Goal: Task Accomplishment & Management: Use online tool/utility

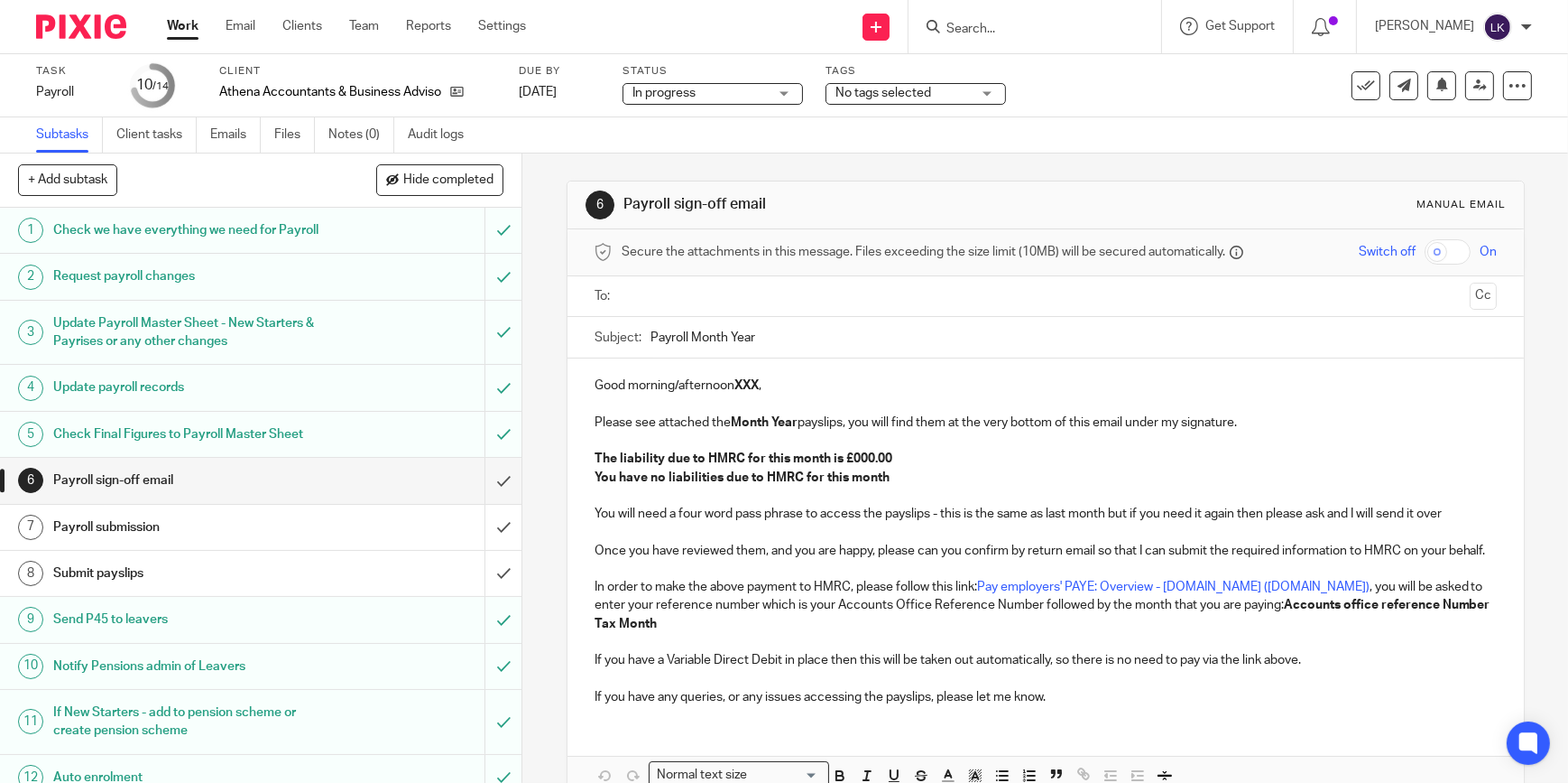
click at [193, 21] on link "Work" at bounding box center [183, 25] width 32 height 18
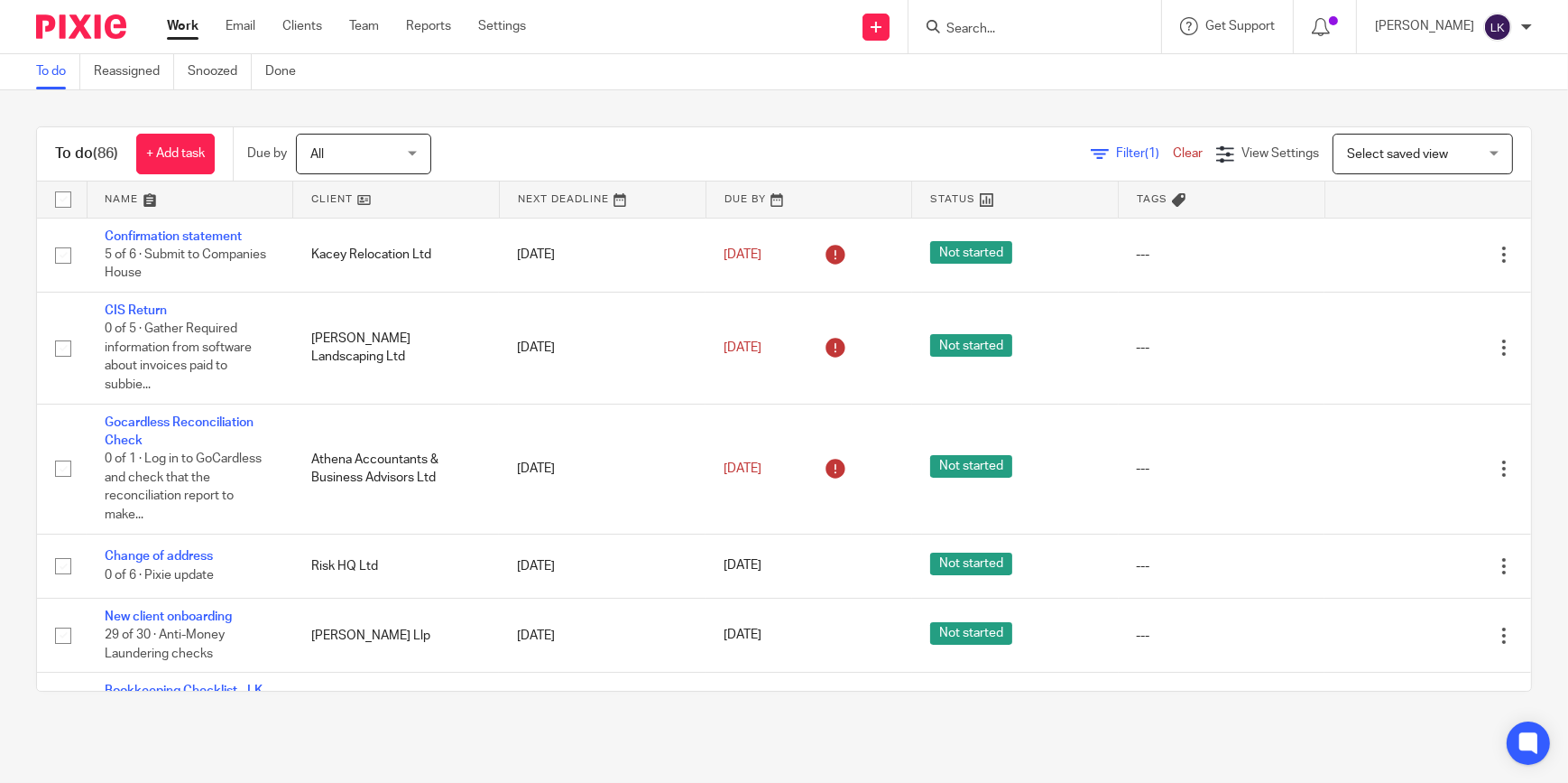
click at [1043, 30] on input "Search" at bounding box center [1025, 29] width 162 height 16
click button "submit" at bounding box center [0, 0] width 0 height 0
click at [992, 22] on input "risk" at bounding box center [1025, 29] width 162 height 16
click at [997, 26] on input "risk" at bounding box center [1025, 29] width 162 height 16
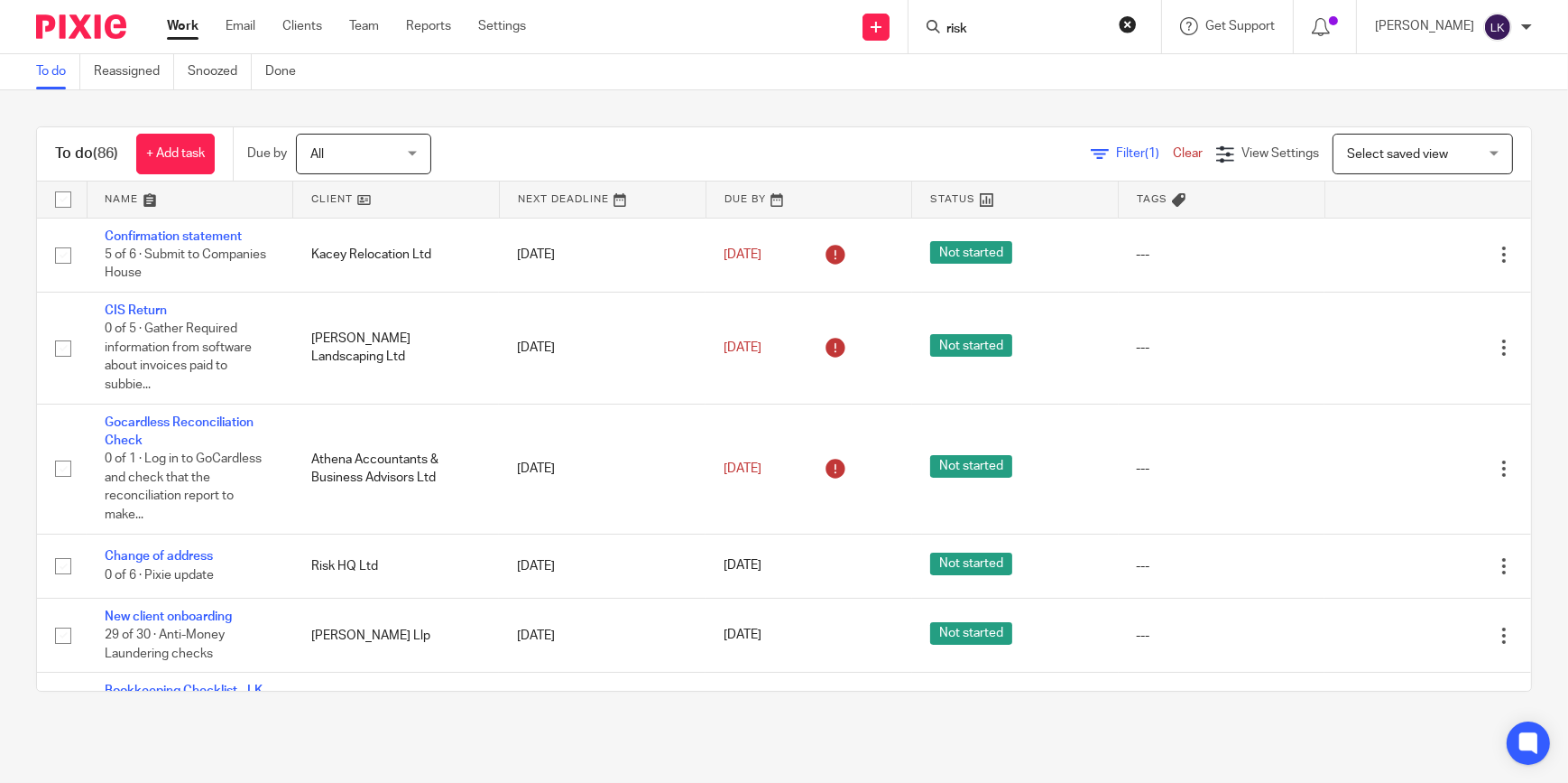
click at [997, 26] on input "risk" at bounding box center [1025, 29] width 162 height 16
type input "risk"
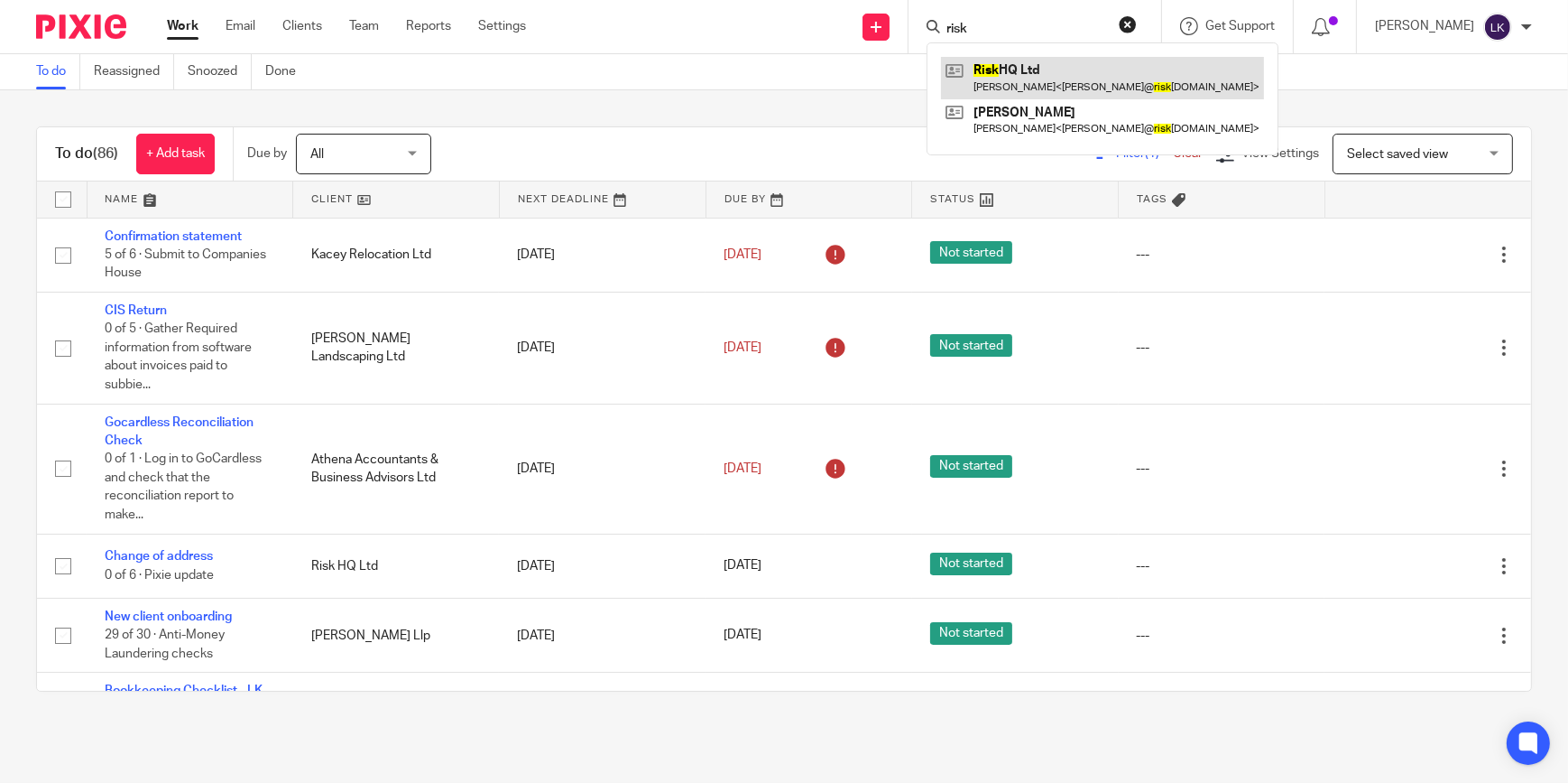
click at [1028, 62] on link at bounding box center [1102, 78] width 323 height 41
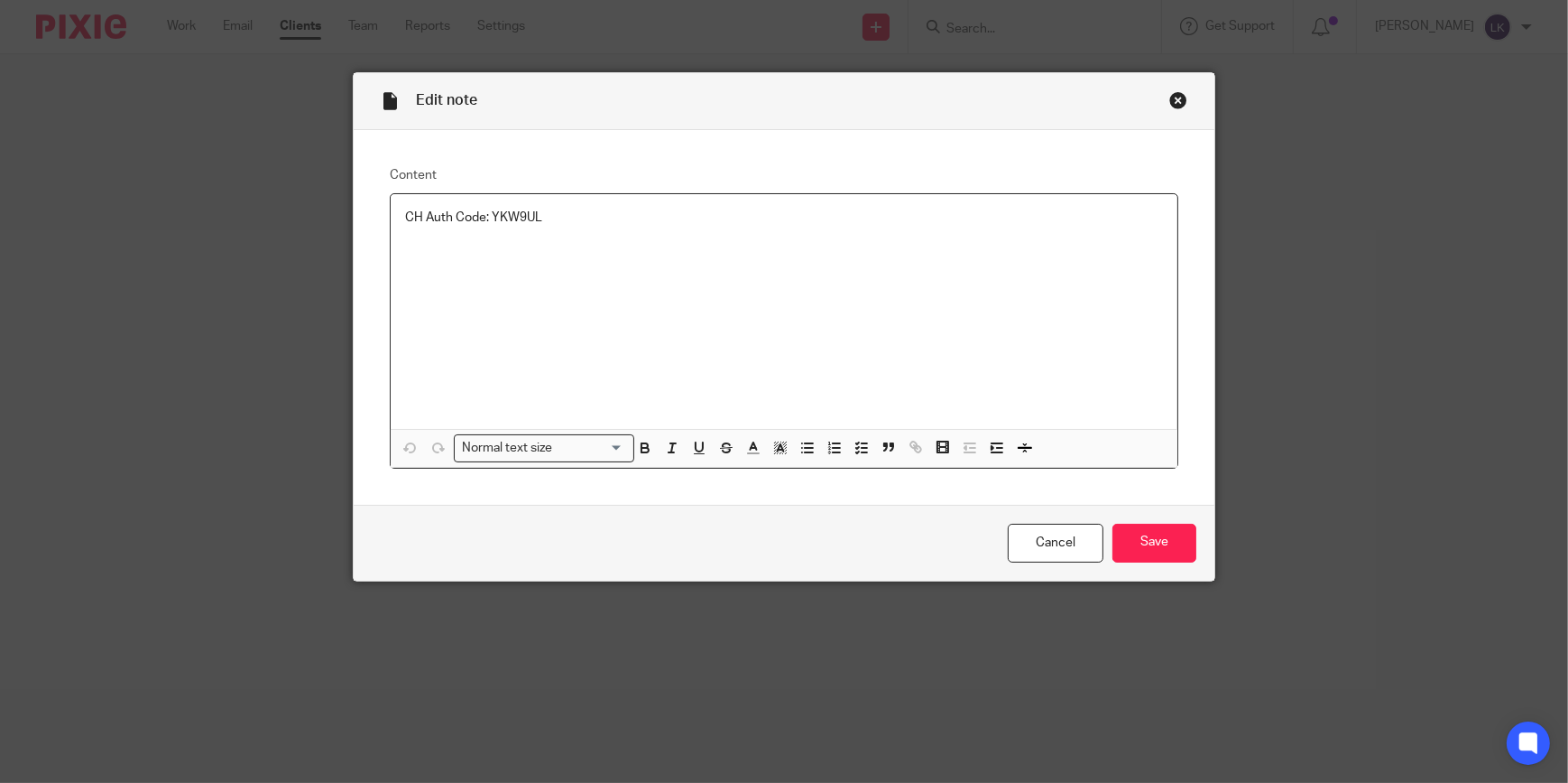
click at [521, 216] on p "CH Auth Code: YKW9UL" at bounding box center [784, 217] width 758 height 18
copy p "YKW9UL"
click at [1037, 542] on link "Cancel" at bounding box center [1056, 542] width 95 height 38
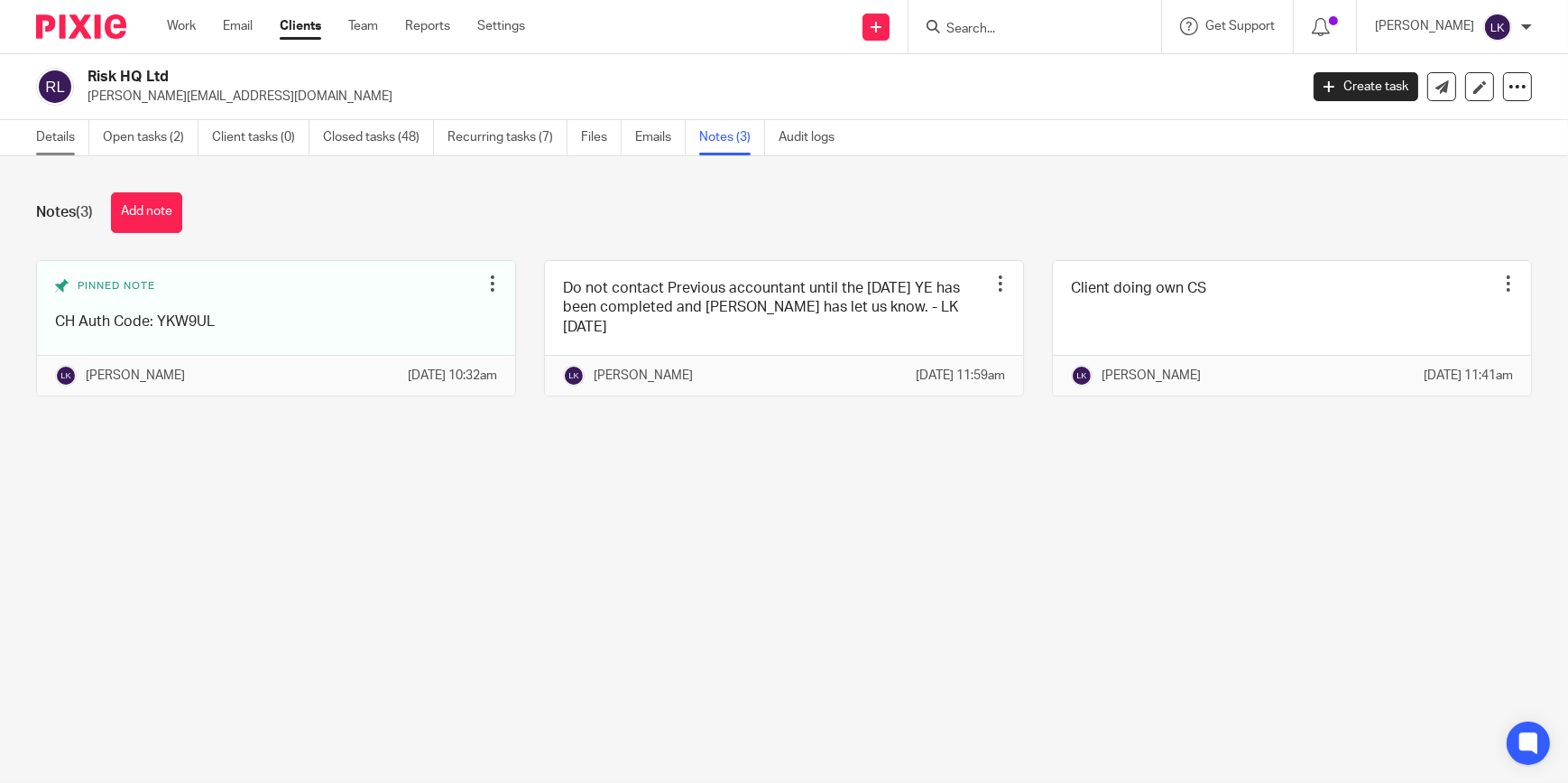
click at [69, 147] on link "Details" at bounding box center [63, 138] width 53 height 36
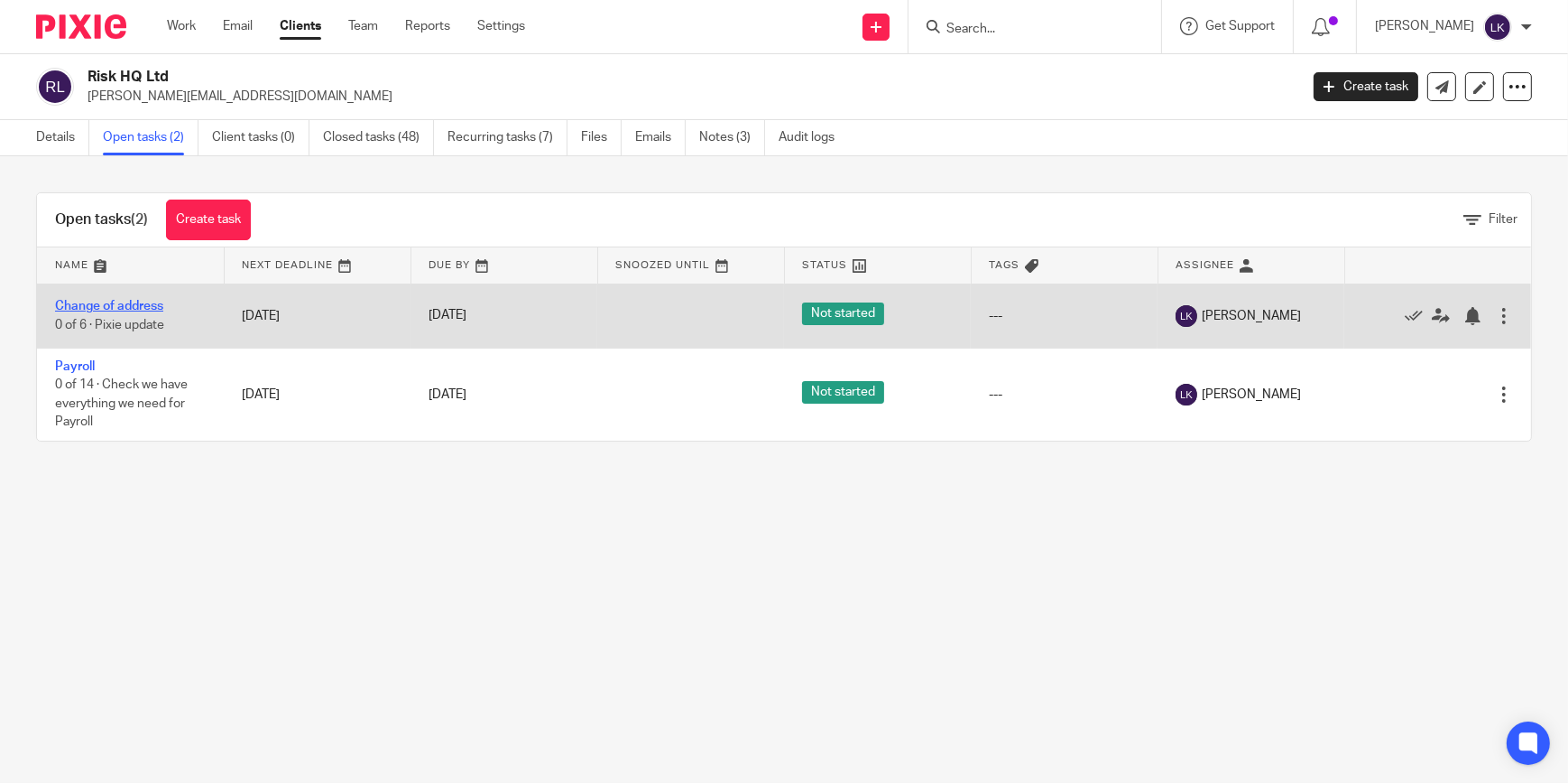
click at [142, 306] on link "Change of address" at bounding box center [110, 305] width 109 height 12
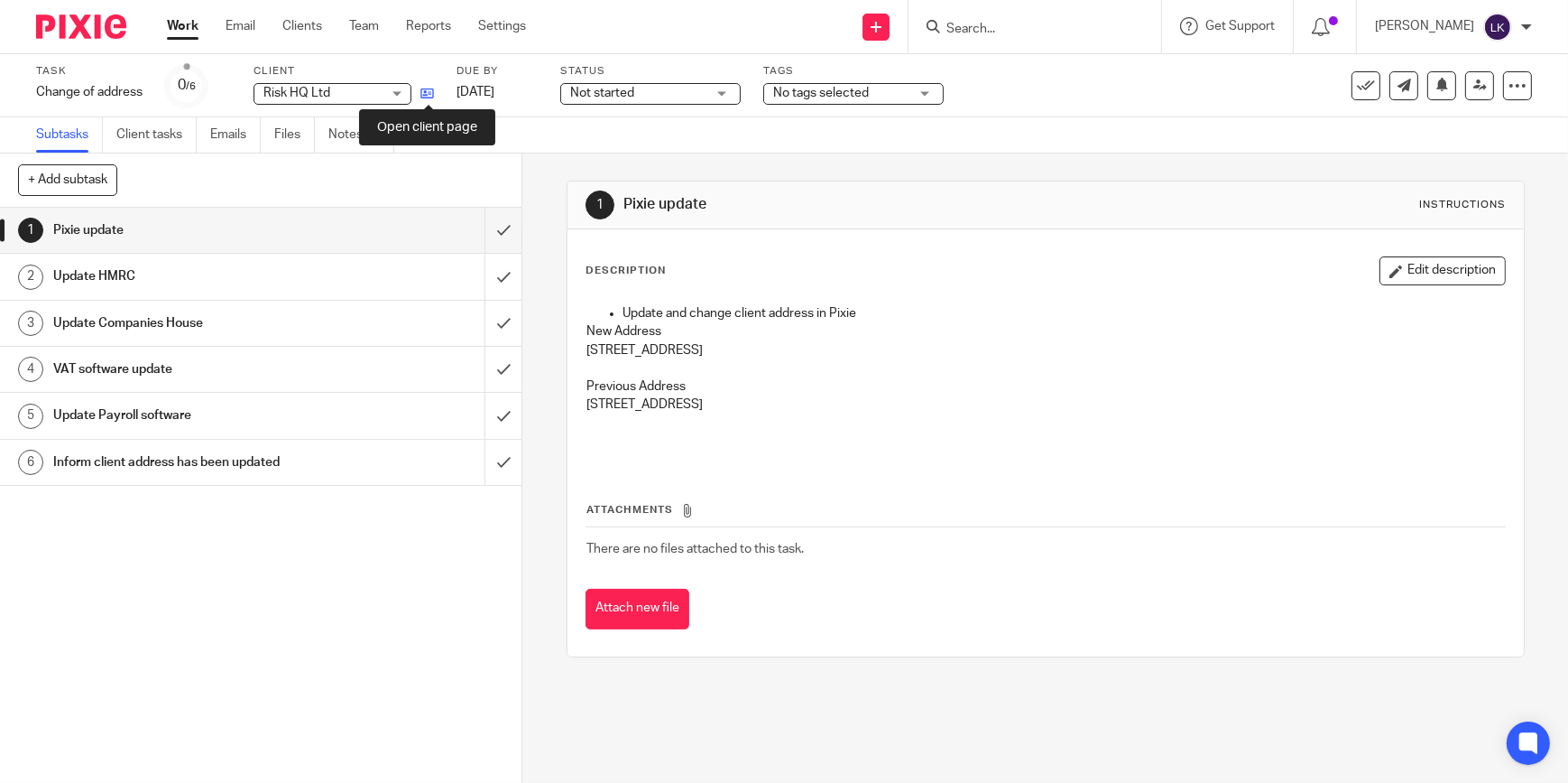
click at [430, 91] on icon at bounding box center [427, 94] width 13 height 13
click at [256, 276] on h1 "Update HMRC" at bounding box center [191, 275] width 276 height 27
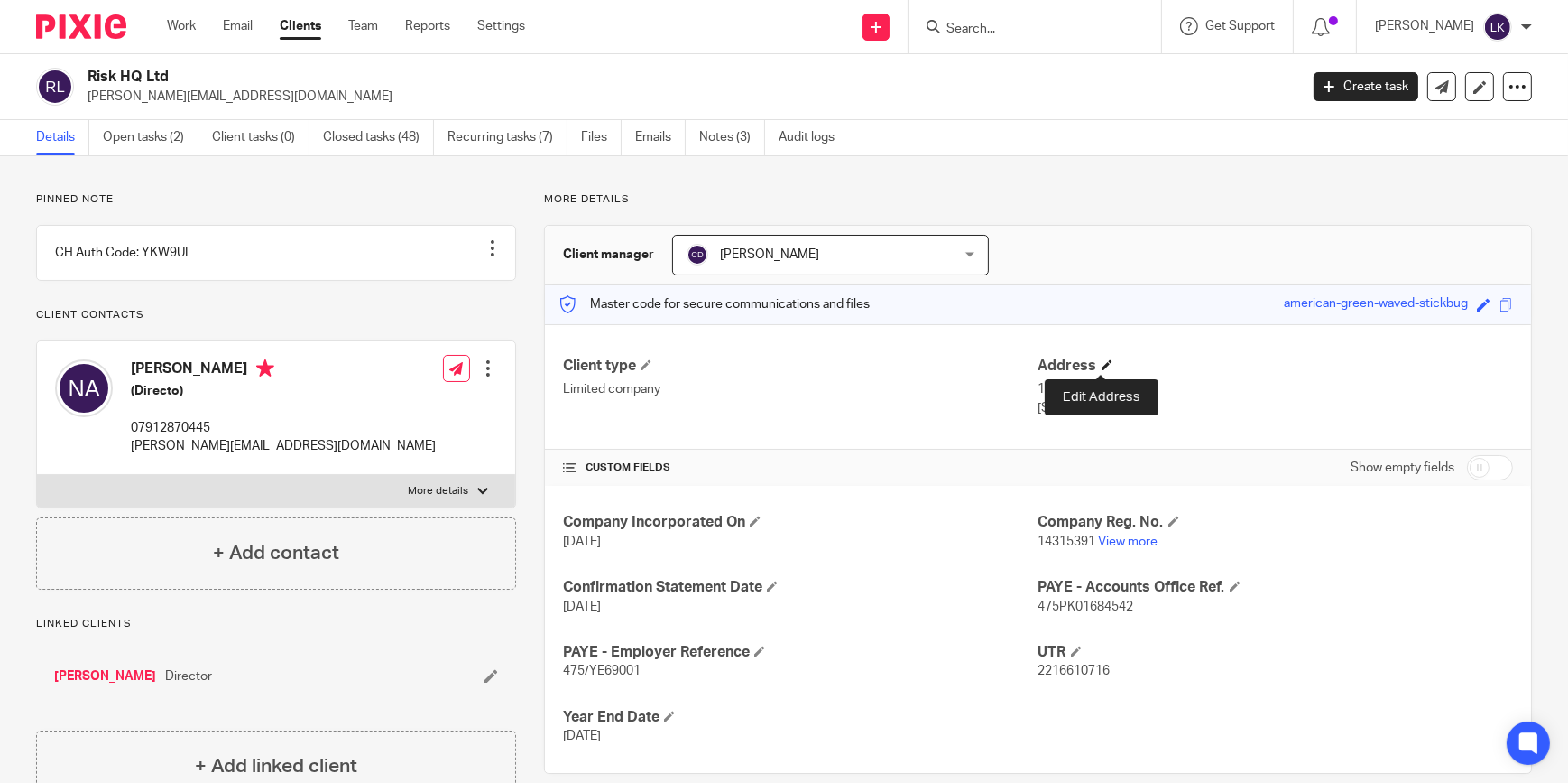
click at [1102, 369] on span at bounding box center [1107, 365] width 11 height 11
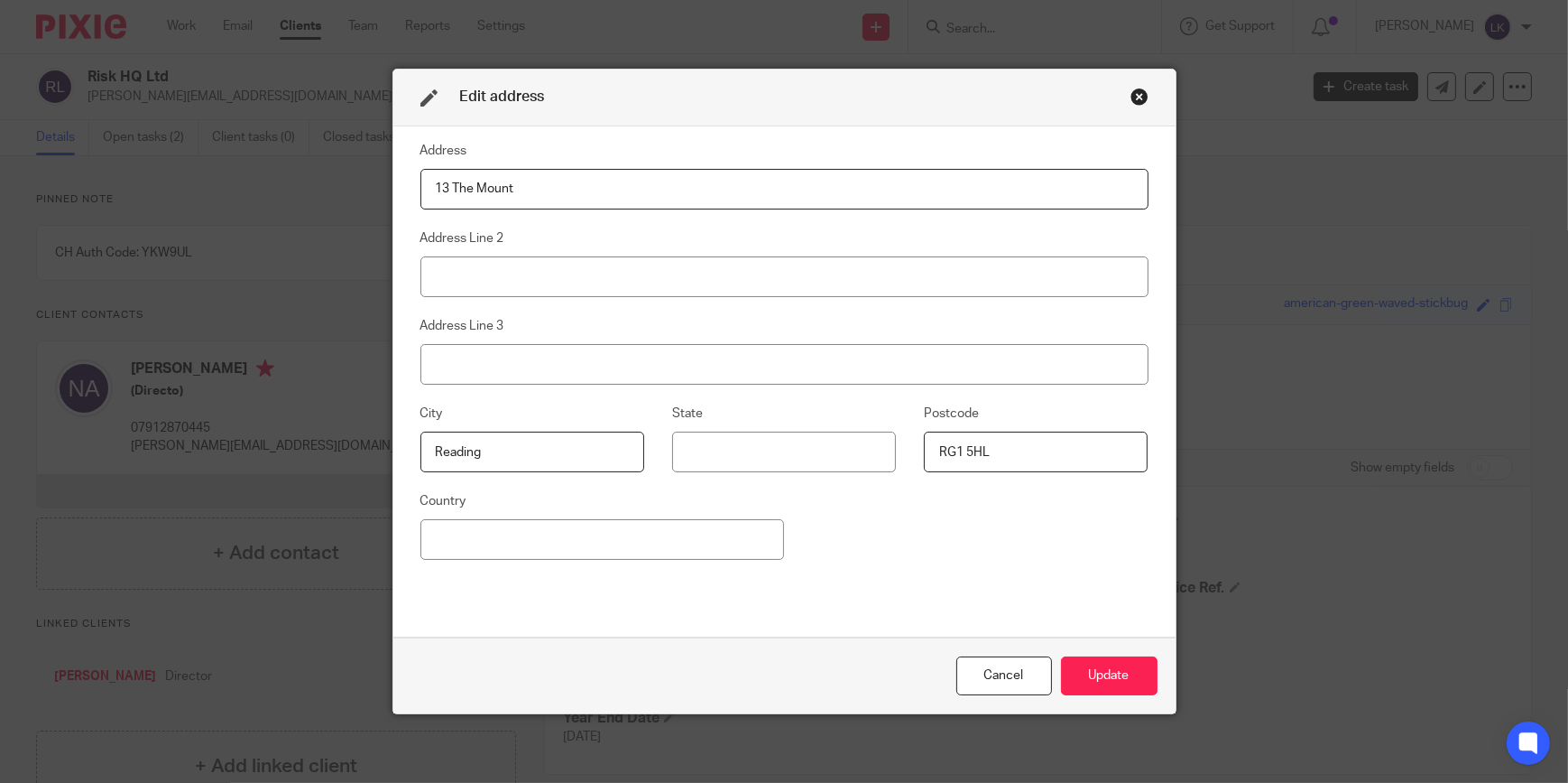
click at [545, 191] on input "13 The Mount" at bounding box center [784, 188] width 728 height 40
type input "1"
type input "9 Greyfriars Road"
type input "RG1 1NU"
click at [1092, 676] on button "Update" at bounding box center [1108, 675] width 96 height 38
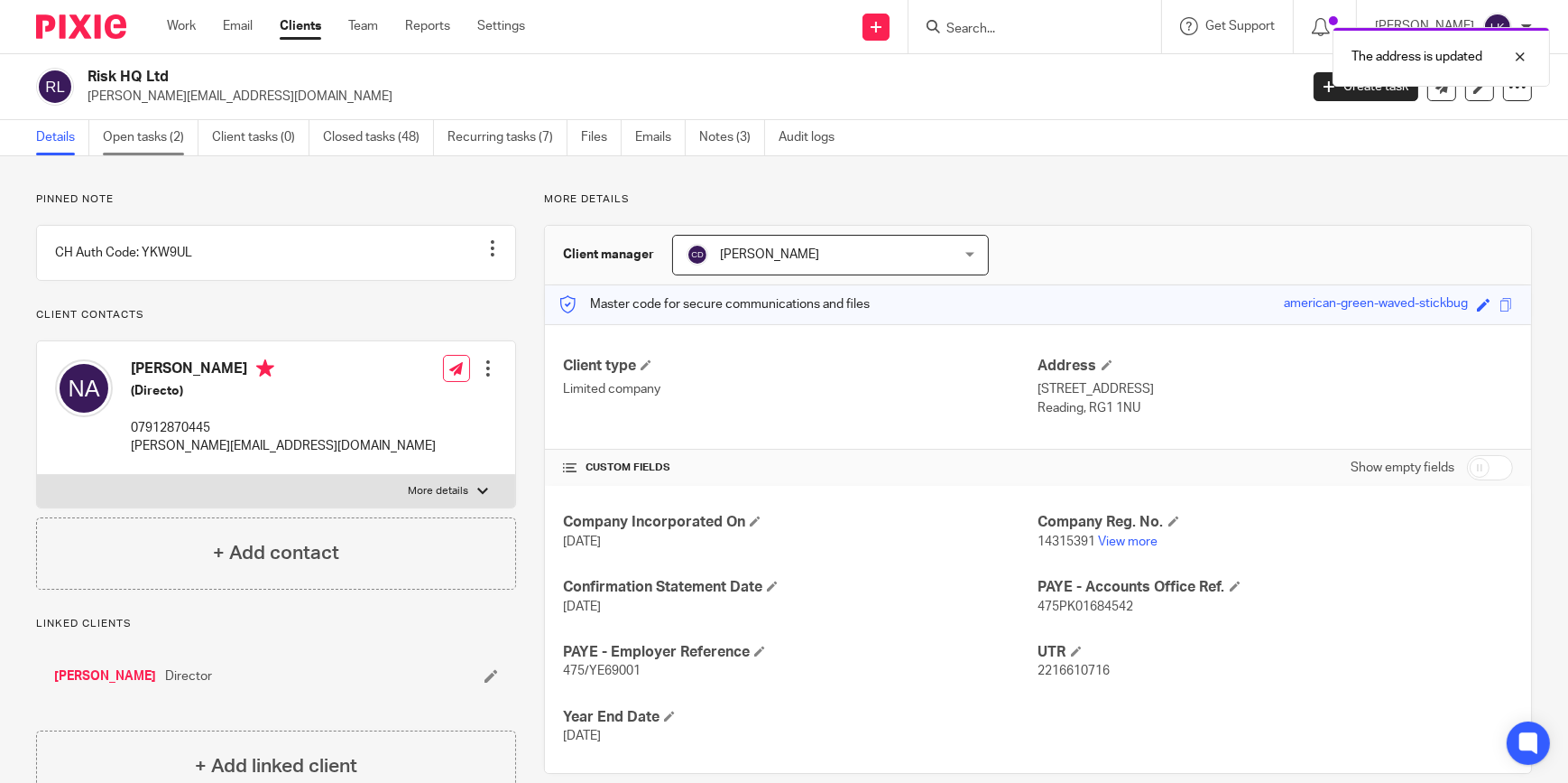
click at [154, 138] on link "Open tasks (2)" at bounding box center [151, 138] width 95 height 36
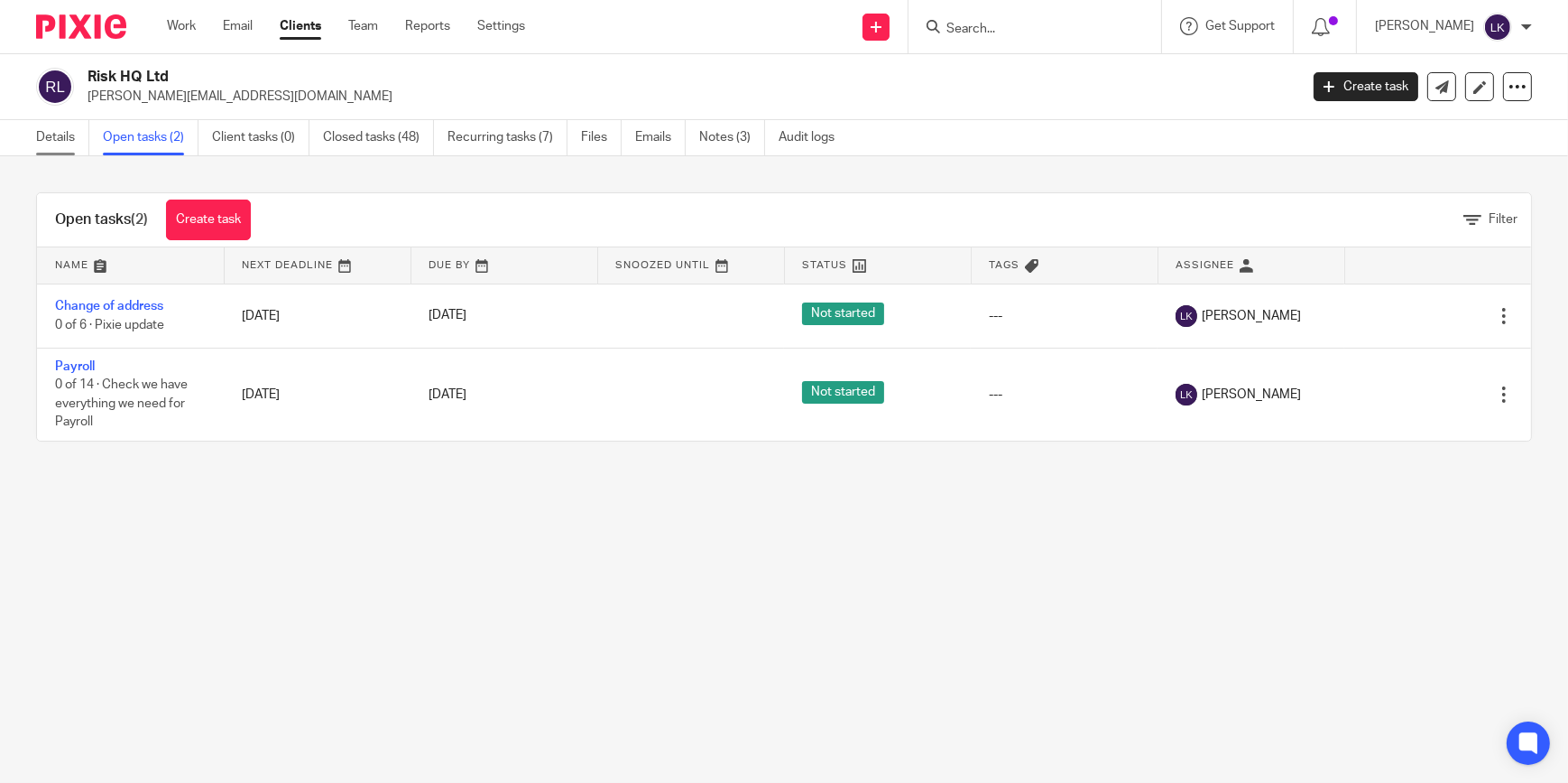
click at [50, 149] on link "Details" at bounding box center [63, 138] width 53 height 36
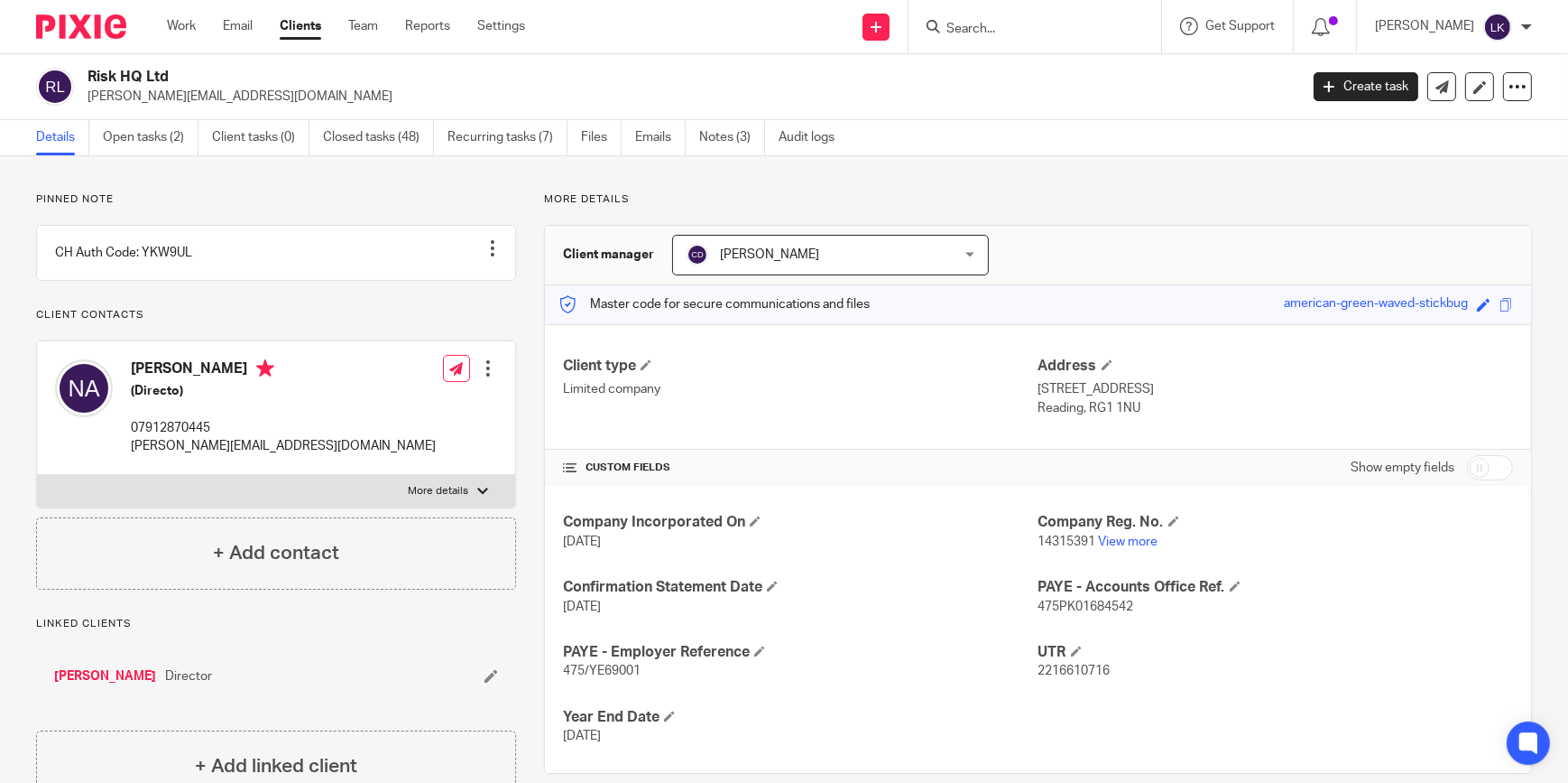
click at [1106, 49] on div at bounding box center [1034, 26] width 253 height 53
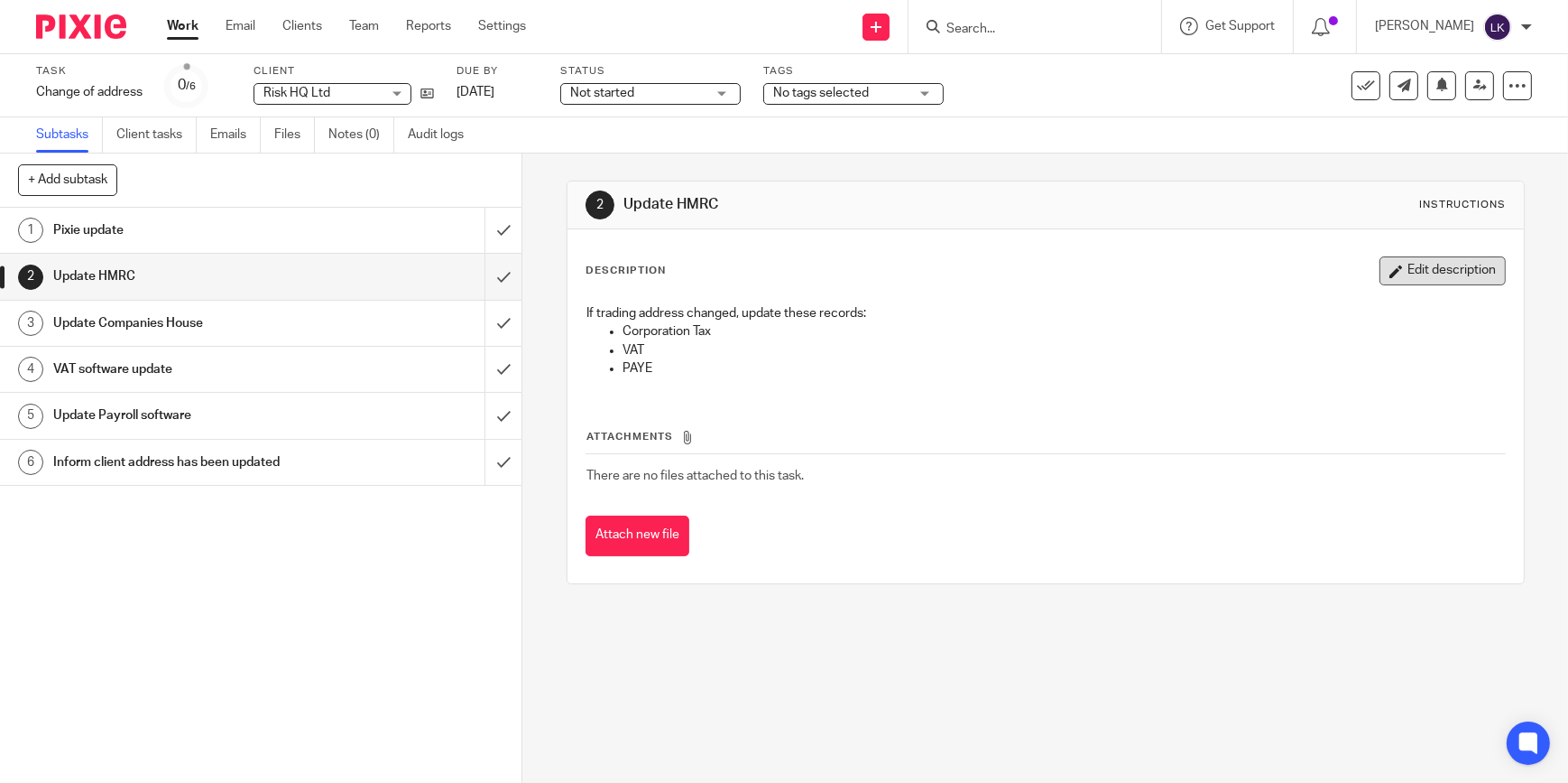
click at [1414, 269] on button "Edit description" at bounding box center [1443, 271] width 126 height 29
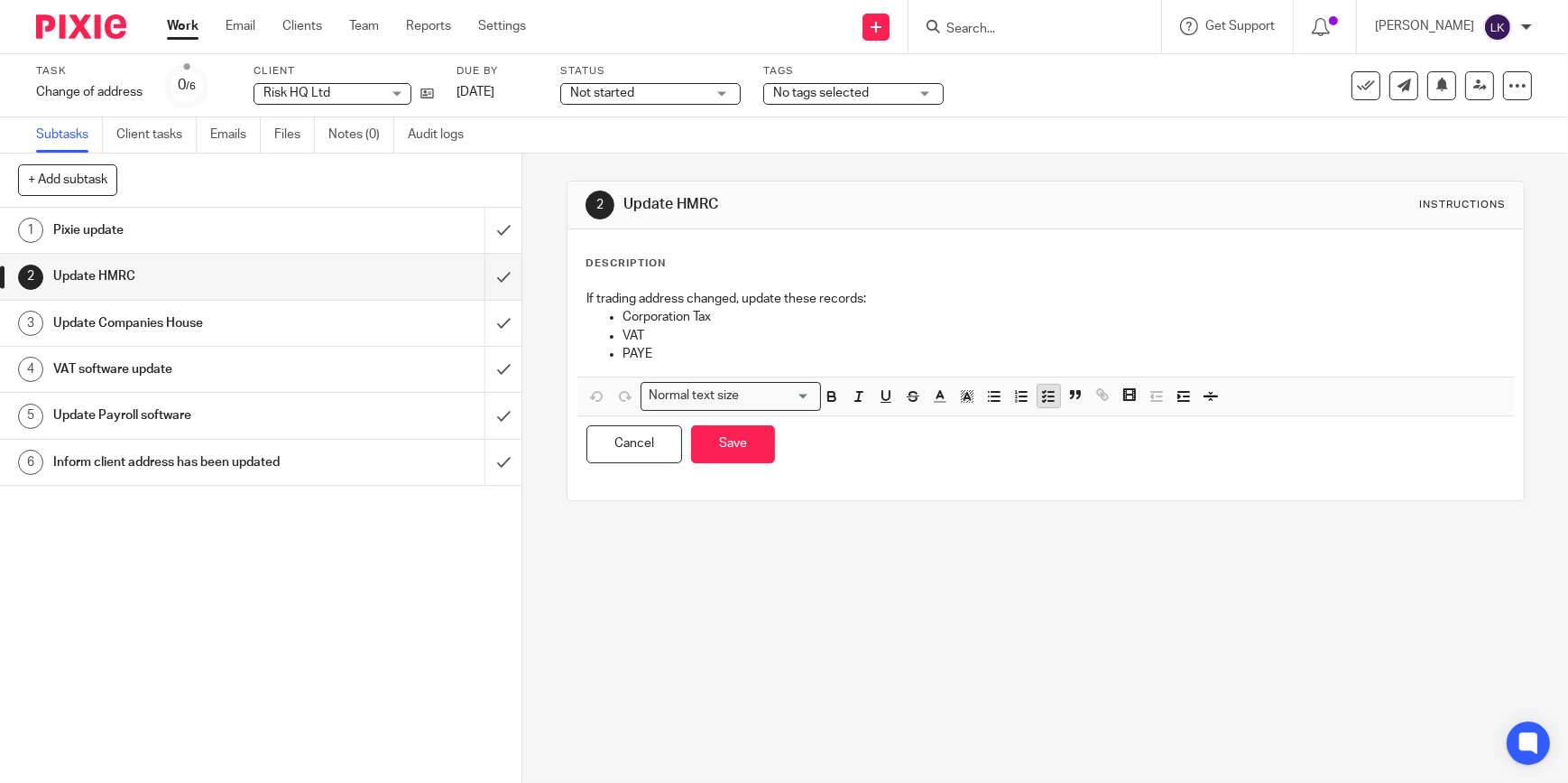
click at [1053, 404] on button "button" at bounding box center [1048, 396] width 22 height 22
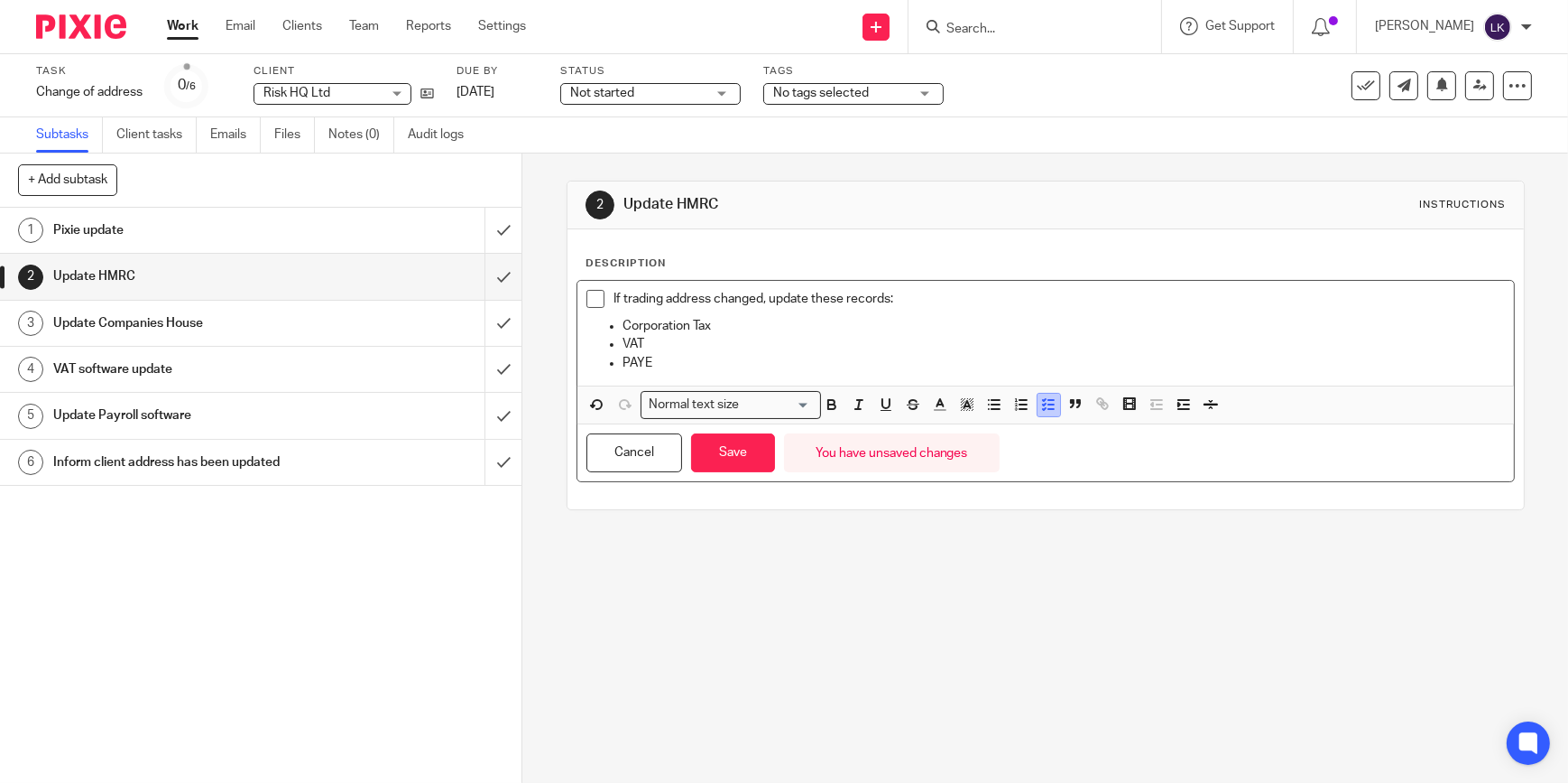
click at [1048, 411] on icon "button" at bounding box center [1048, 404] width 16 height 16
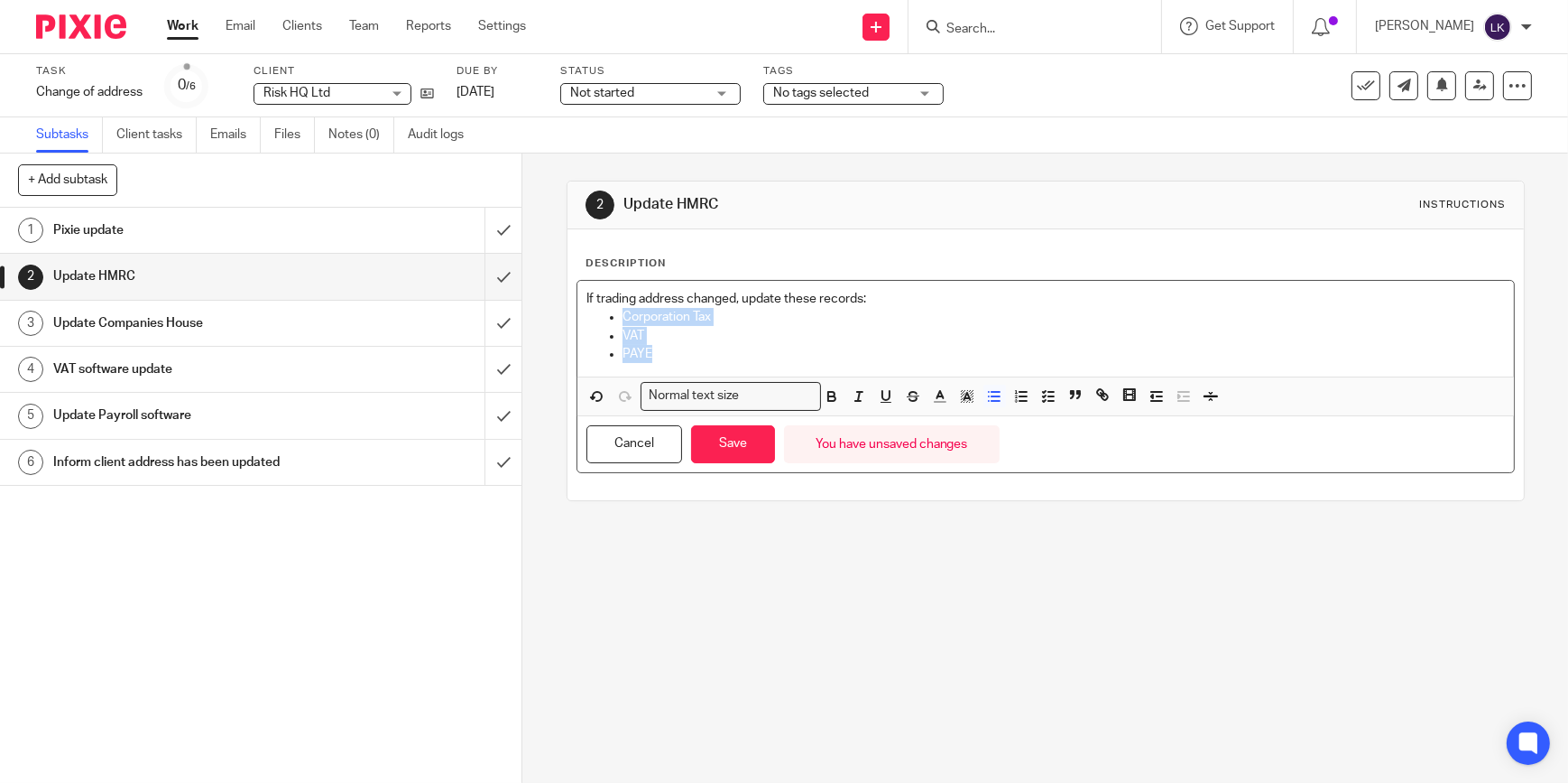
drag, startPoint x: 658, startPoint y: 352, endPoint x: 602, endPoint y: 318, distance: 65.5
click at [602, 318] on ul "Corporation Tax VAT PAYE" at bounding box center [1045, 335] width 918 height 55
click at [1048, 396] on line "button" at bounding box center [1051, 396] width 6 height 0
click at [1047, 397] on icon "button" at bounding box center [1048, 395] width 16 height 16
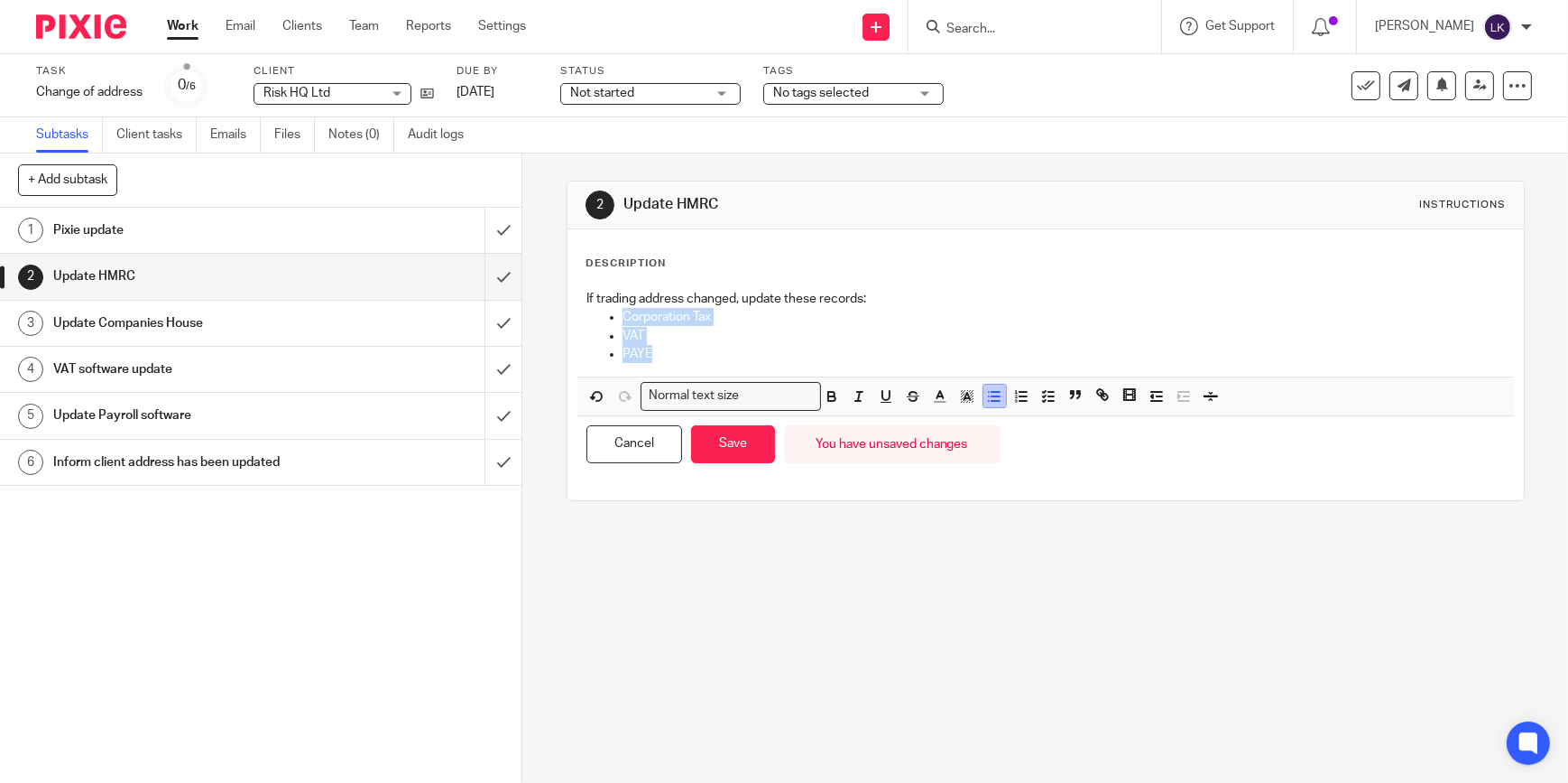
click at [988, 401] on icon "button" at bounding box center [993, 395] width 16 height 16
click at [1046, 396] on icon "button" at bounding box center [1048, 395] width 16 height 16
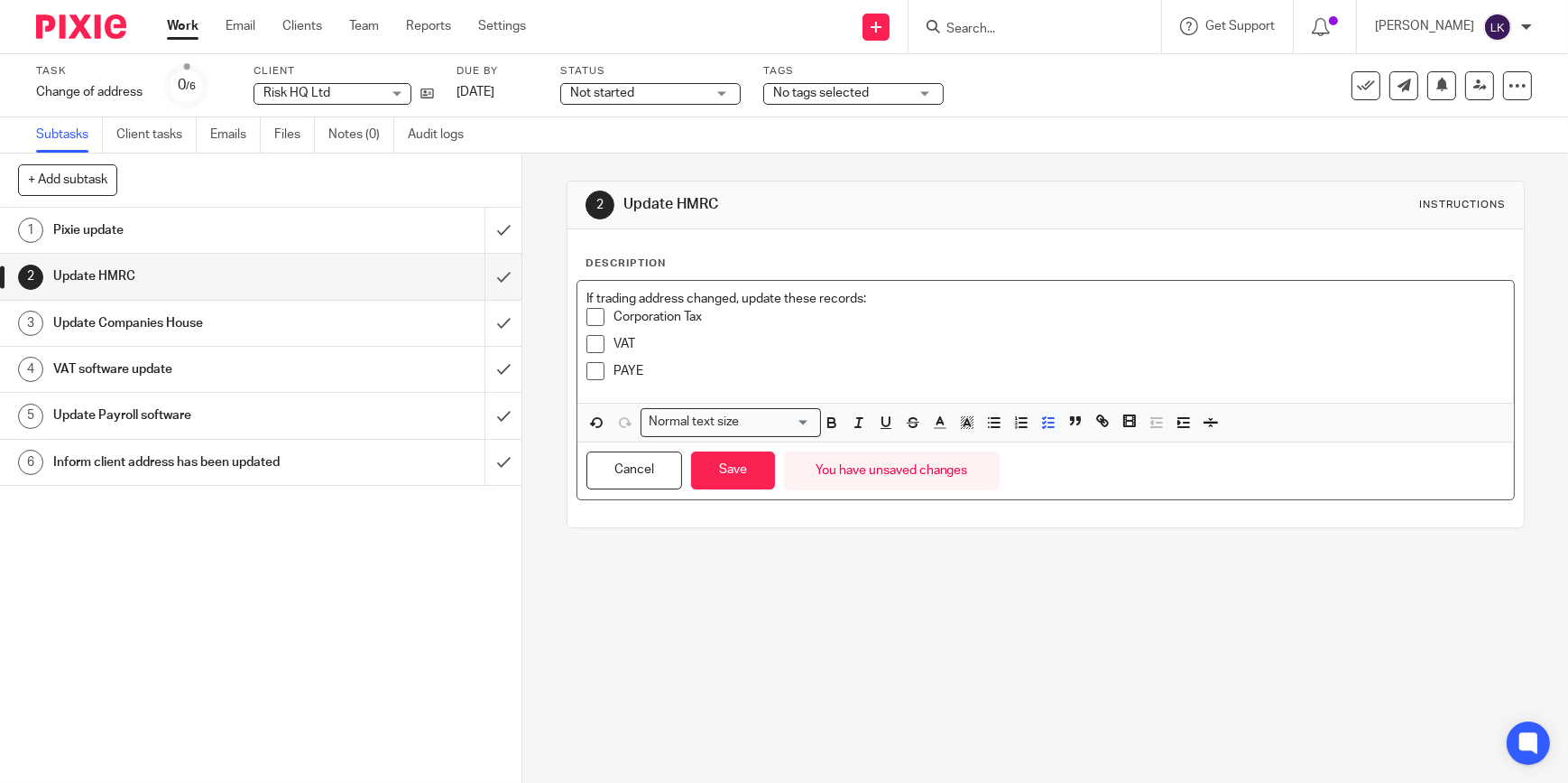
click at [721, 355] on div "VAT" at bounding box center [1059, 348] width 891 height 27
click at [737, 464] on button "Save" at bounding box center [733, 470] width 84 height 38
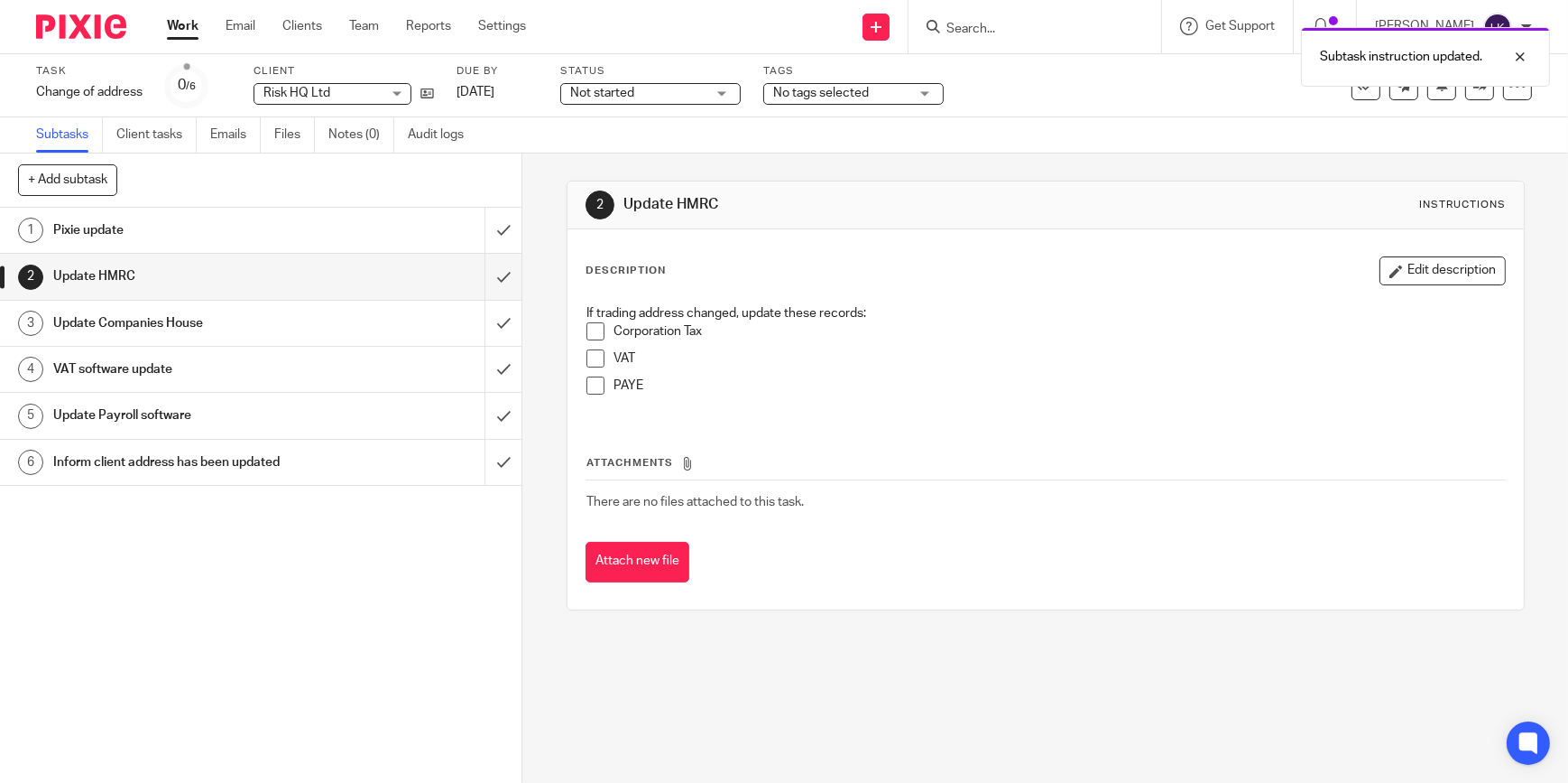
click at [593, 385] on span at bounding box center [594, 385] width 18 height 18
click at [635, 354] on p "VAT" at bounding box center [1059, 358] width 891 height 18
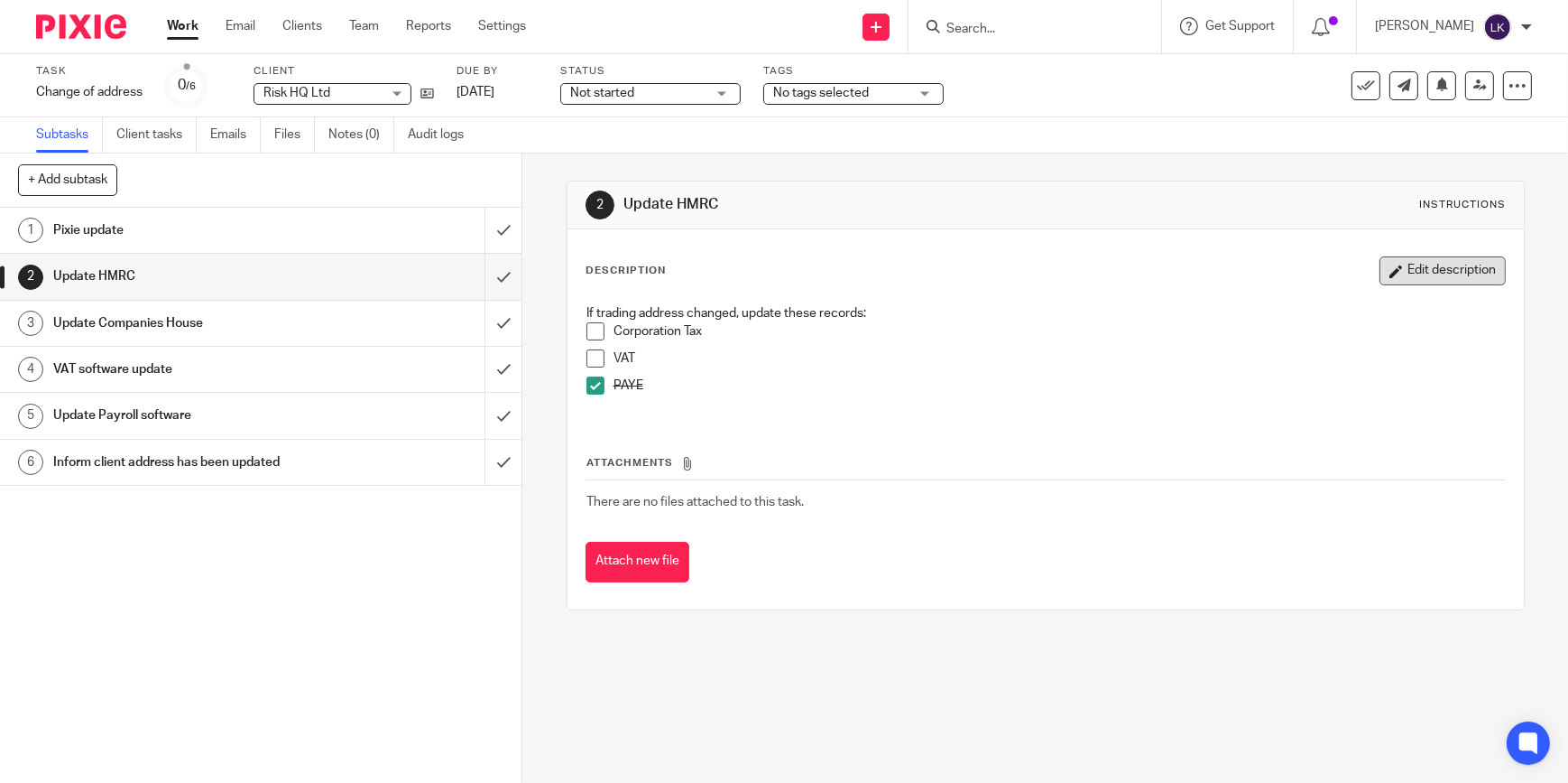
click at [1422, 271] on button "Edit description" at bounding box center [1443, 271] width 126 height 29
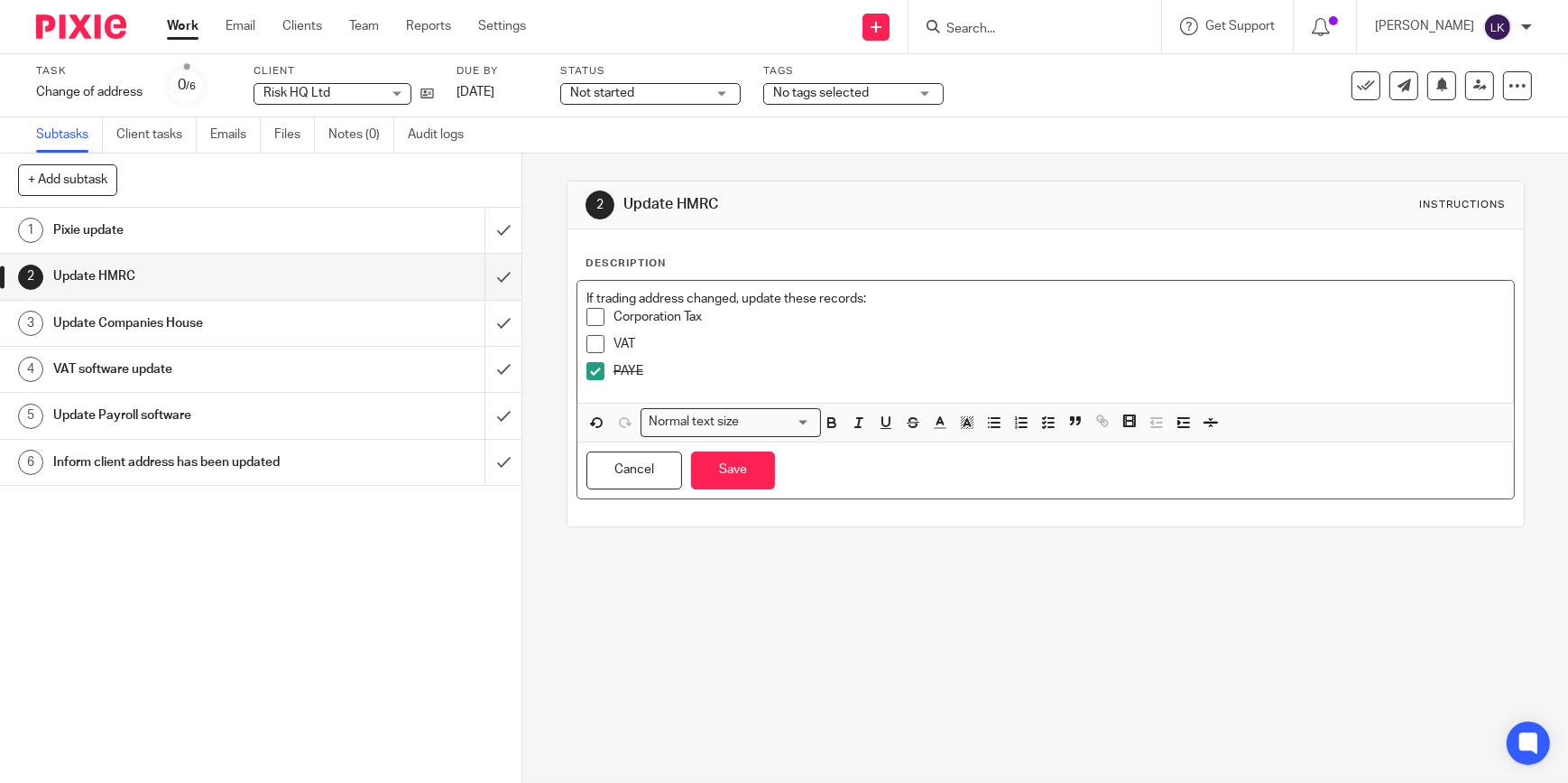
click at [718, 347] on p "VAT" at bounding box center [1059, 344] width 891 height 18
click at [735, 325] on div "Corporation Tax" at bounding box center [1059, 321] width 891 height 27
click at [728, 456] on button "Save" at bounding box center [733, 470] width 84 height 38
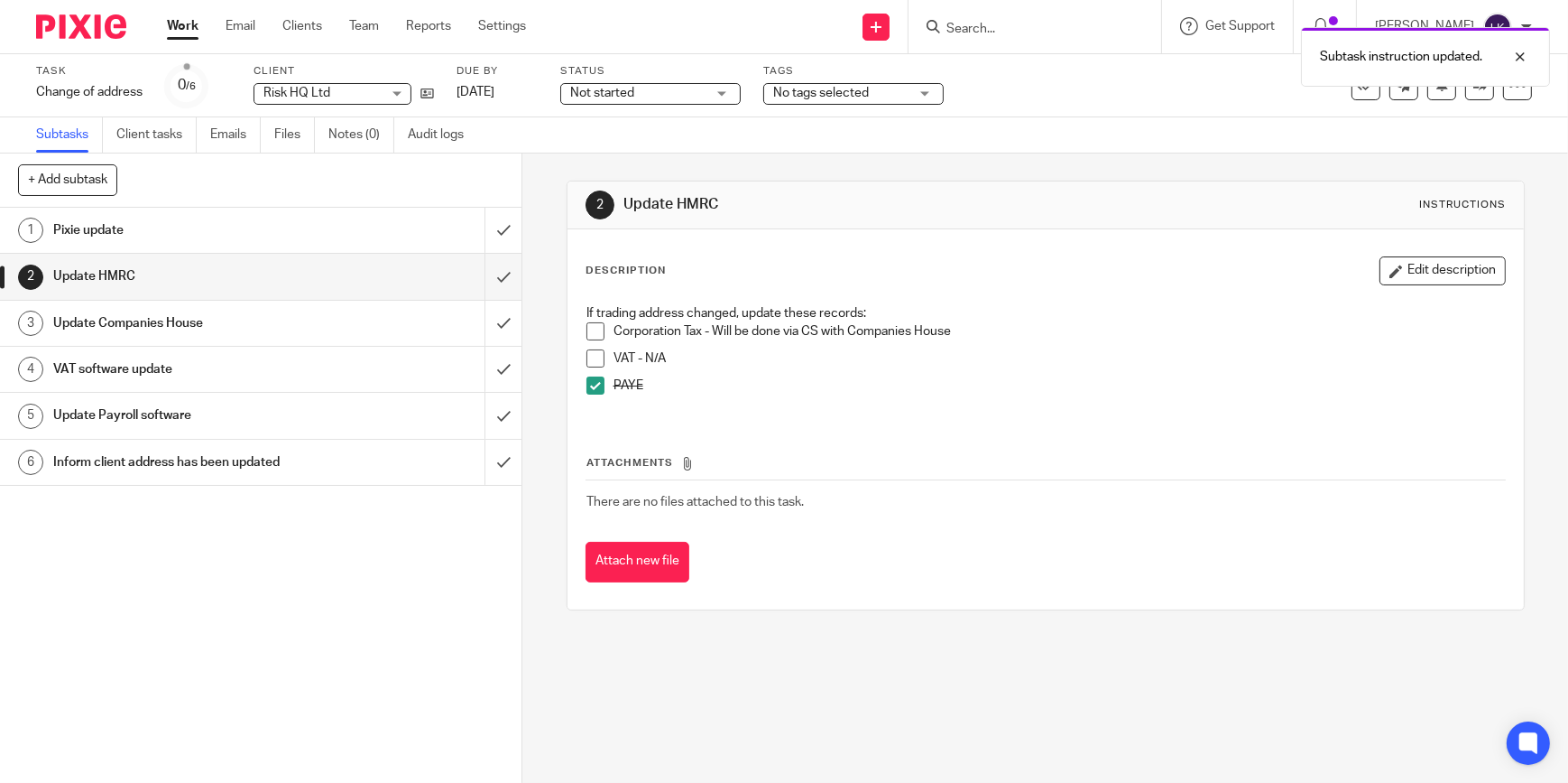
click at [595, 356] on span at bounding box center [594, 358] width 18 height 18
click at [586, 325] on span at bounding box center [594, 331] width 18 height 18
click at [485, 274] on input "submit" at bounding box center [260, 276] width 521 height 45
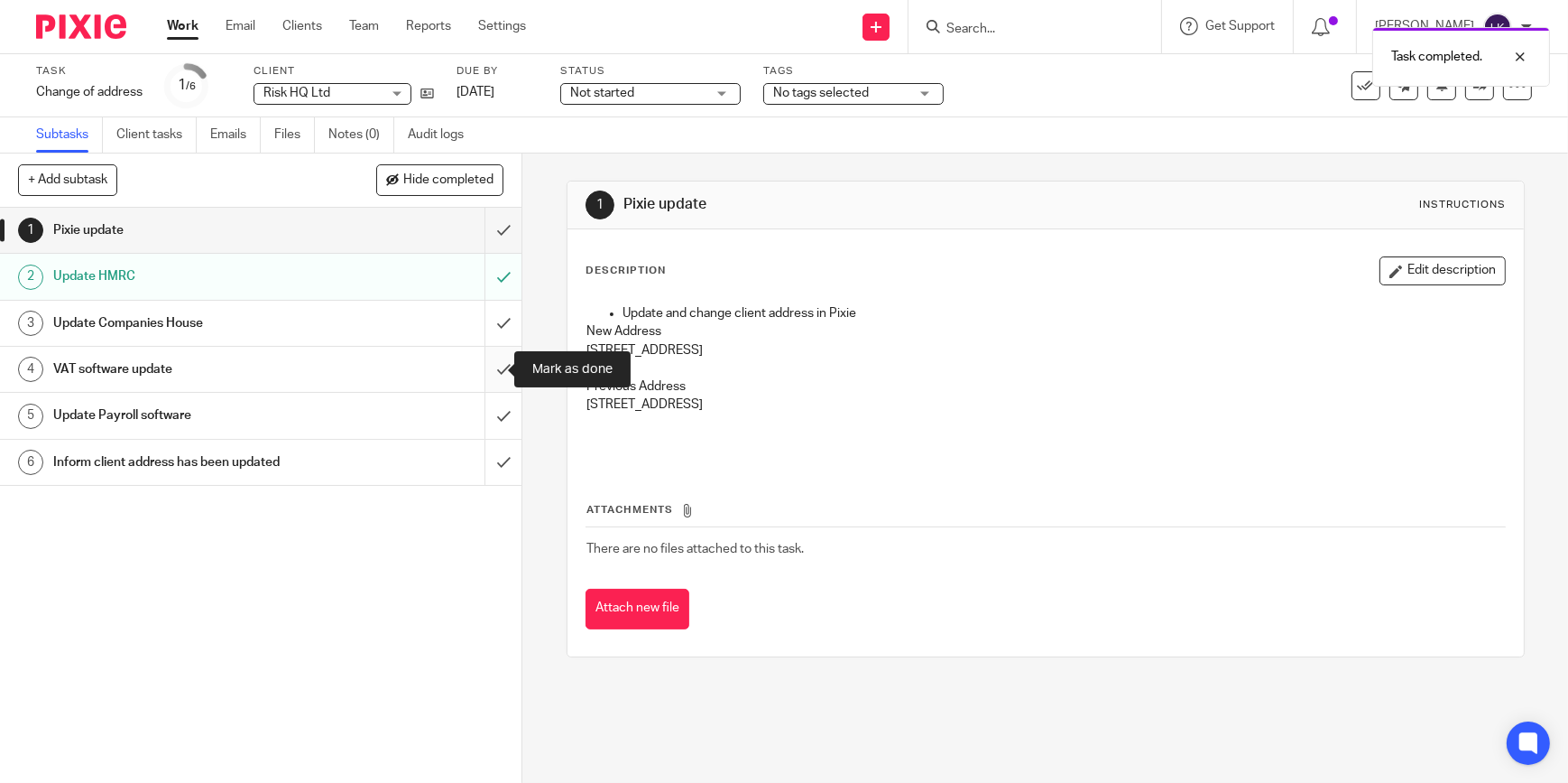
click at [485, 370] on input "submit" at bounding box center [260, 369] width 521 height 45
click at [493, 411] on input "submit" at bounding box center [260, 415] width 521 height 45
click at [642, 87] on span "Not started" at bounding box center [637, 94] width 136 height 19
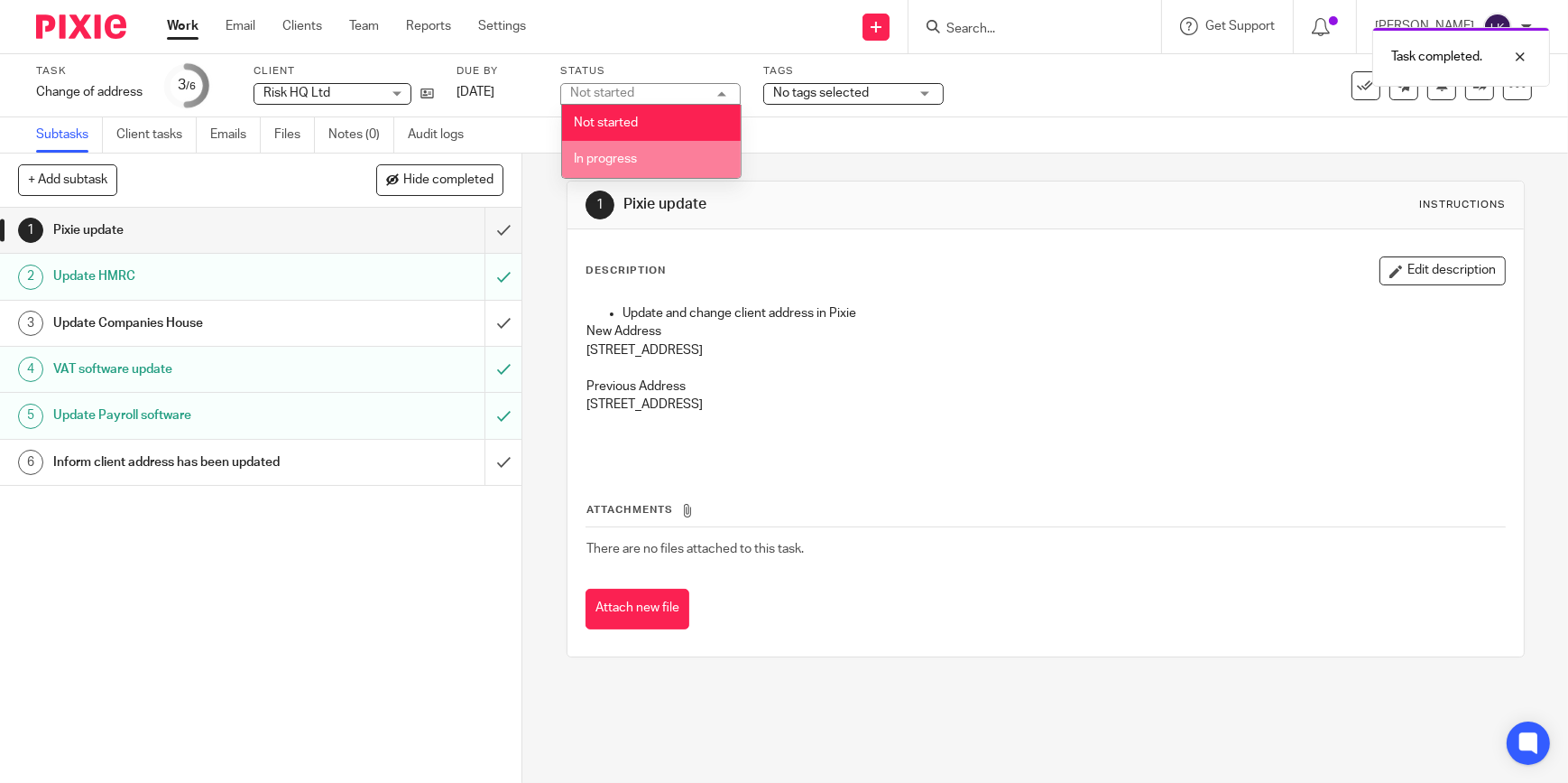
click at [631, 145] on li "In progress" at bounding box center [651, 159] width 179 height 37
